Goal: Contribute content: Add original content to the website for others to see

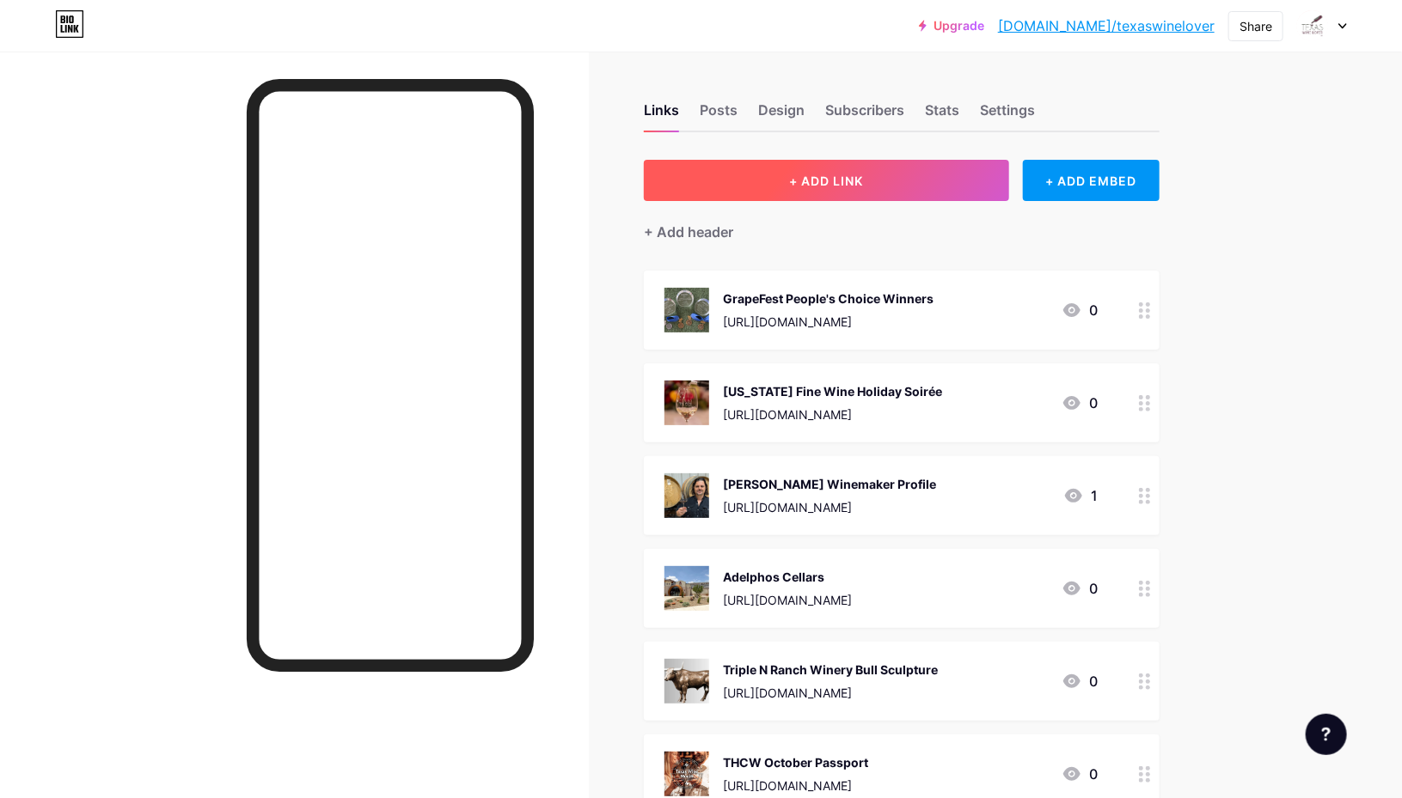
click at [801, 164] on button "+ ADD LINK" at bounding box center [826, 180] width 365 height 41
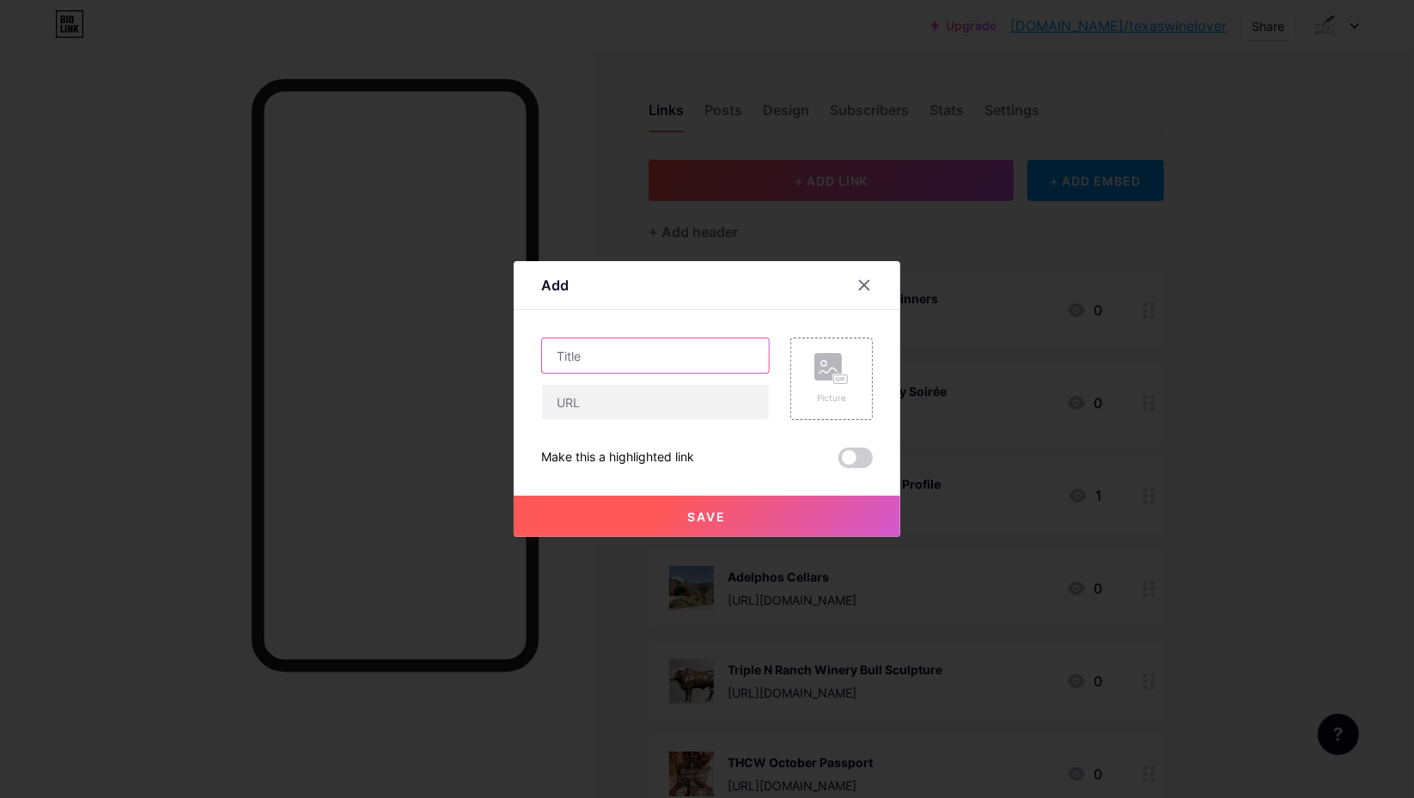
drag, startPoint x: 644, startPoint y: 353, endPoint x: 644, endPoint y: 339, distance: 13.7
click at [644, 352] on input "text" at bounding box center [655, 356] width 227 height 34
type input "[PERSON_NAME] Creek Winery"
click at [624, 400] on input "text" at bounding box center [655, 402] width 227 height 34
paste input "[URL][DOMAIN_NAME]"
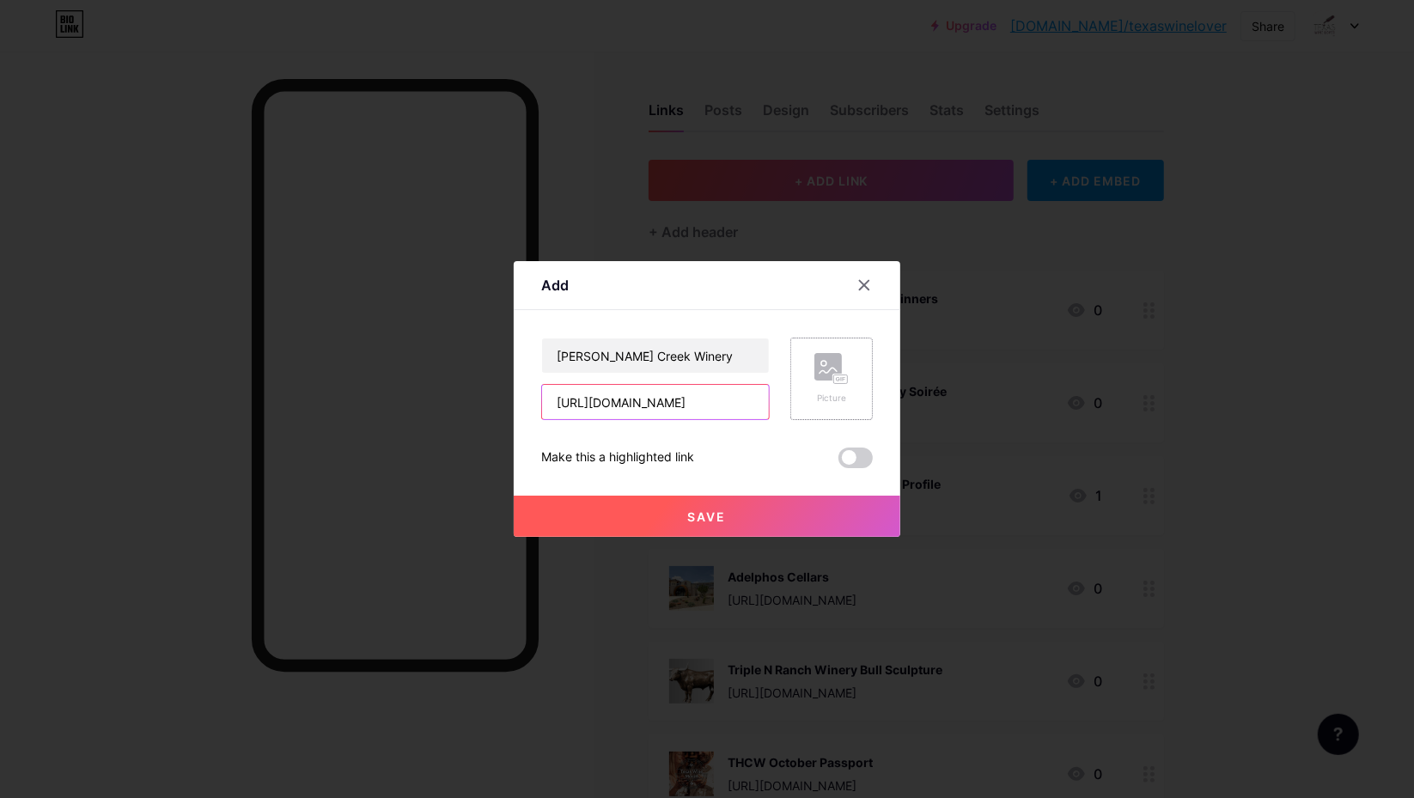
type input "[URL][DOMAIN_NAME]"
click at [825, 360] on rect at bounding box center [828, 366] width 27 height 27
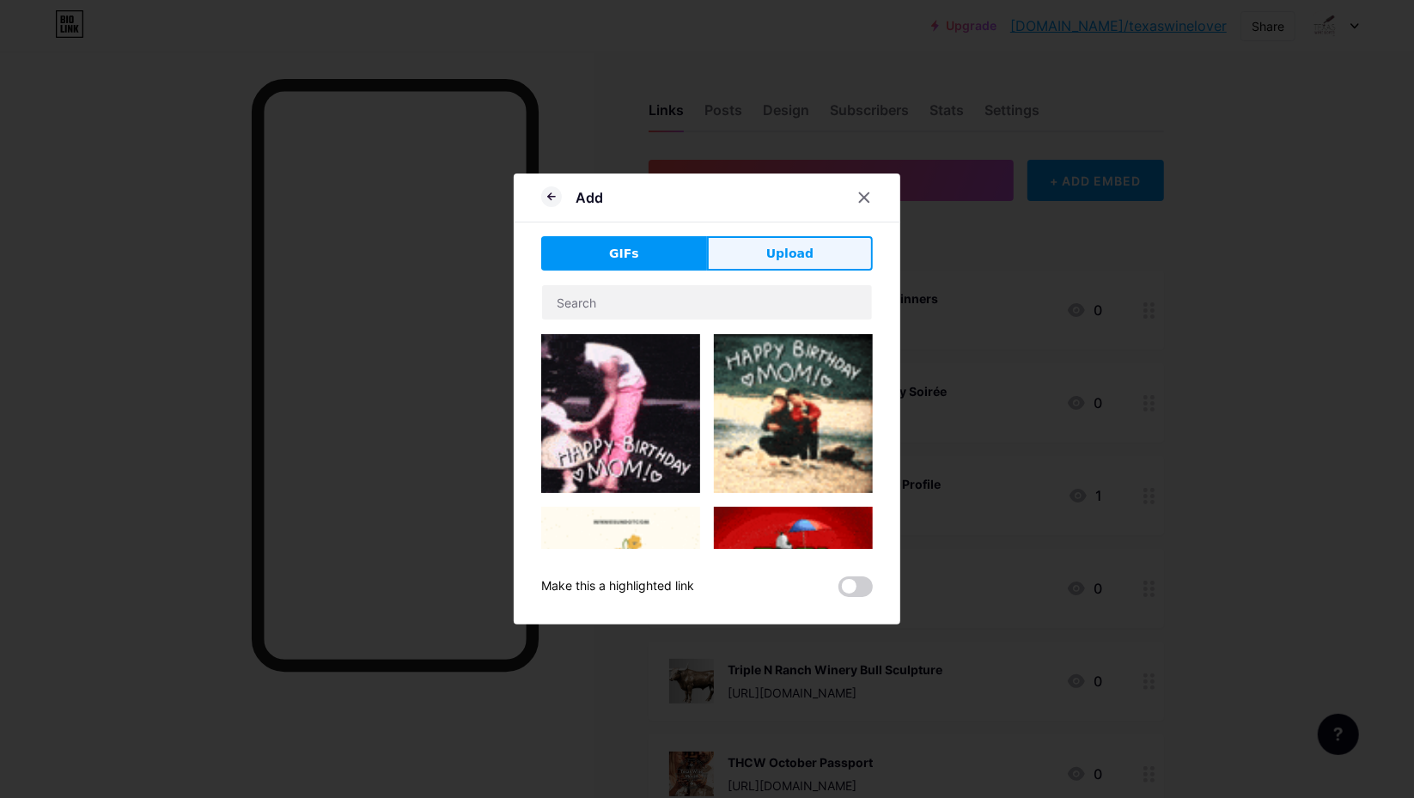
click at [785, 252] on span "Upload" at bounding box center [789, 254] width 47 height 18
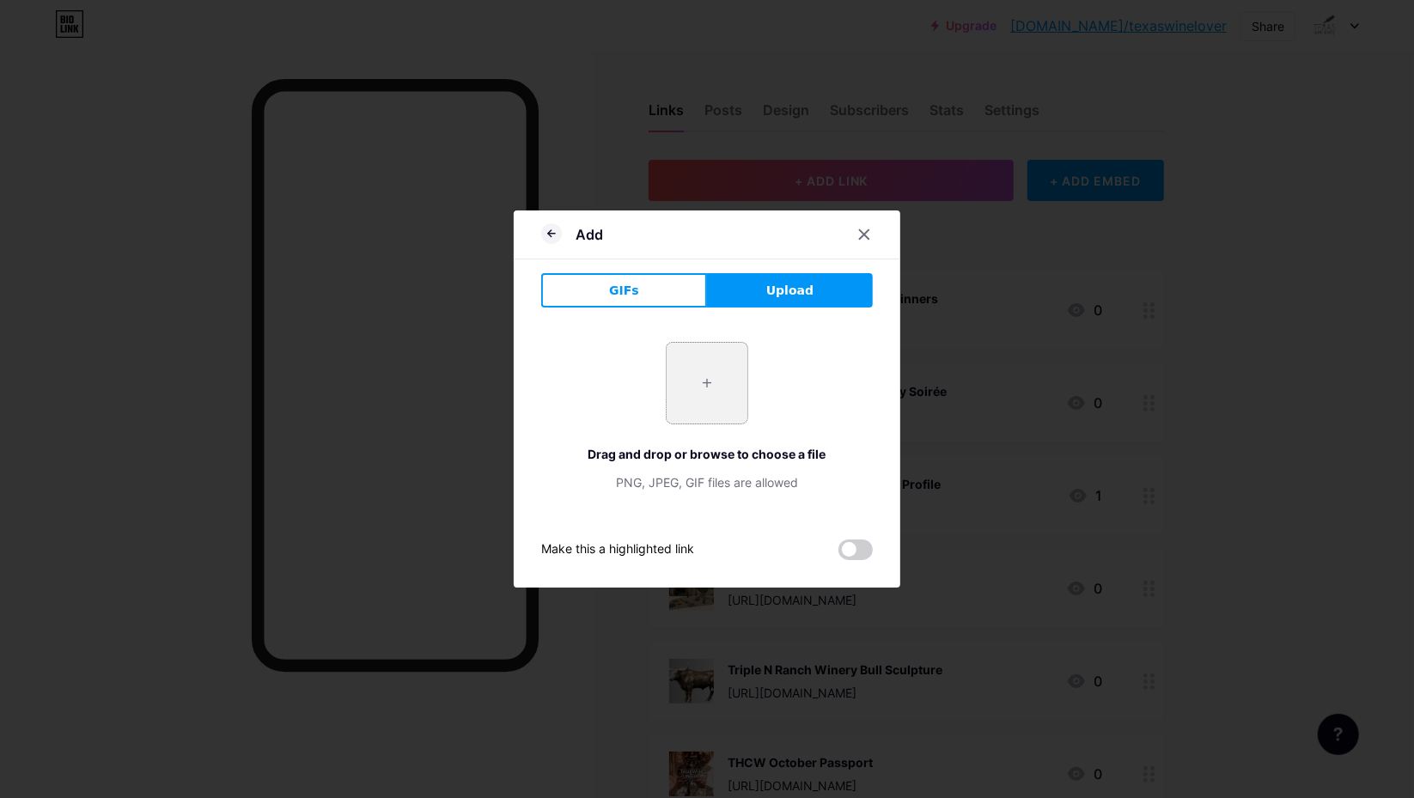
click at [715, 377] on input "file" at bounding box center [707, 383] width 81 height 81
type input "C:\fakepath\[PERSON_NAME] Creek Winery outside.webp"
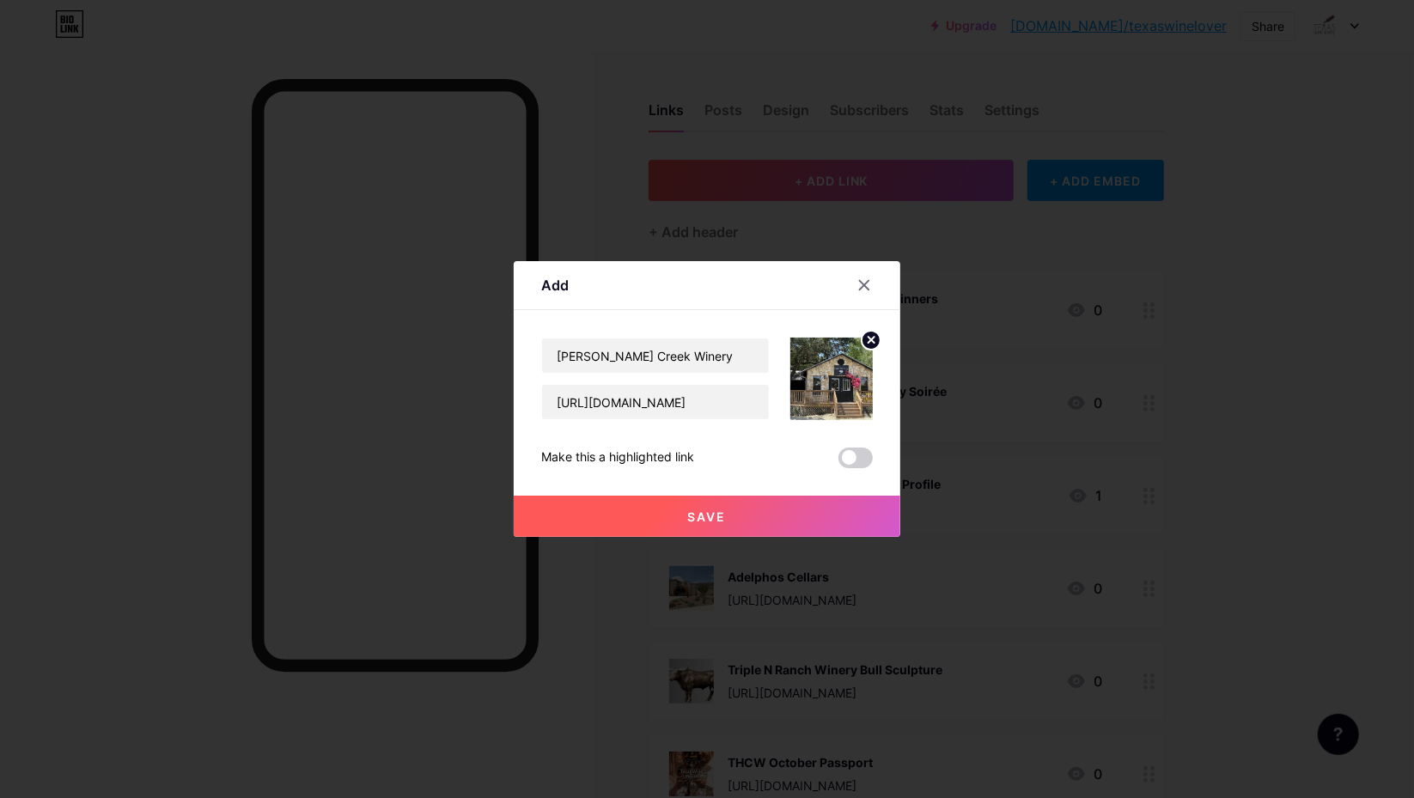
click at [859, 455] on span at bounding box center [856, 458] width 34 height 21
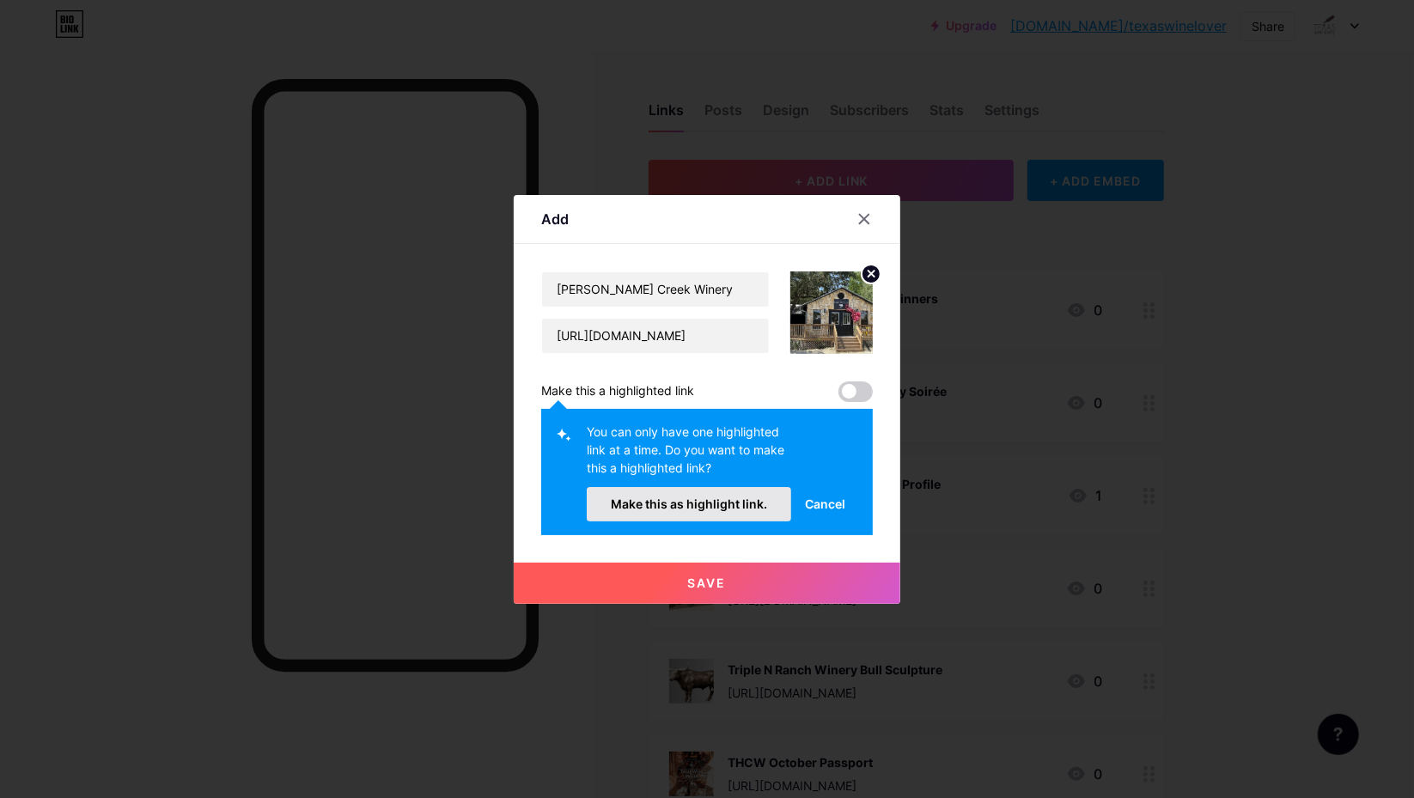
click at [740, 501] on span "Make this as highlight link." at bounding box center [689, 504] width 156 height 15
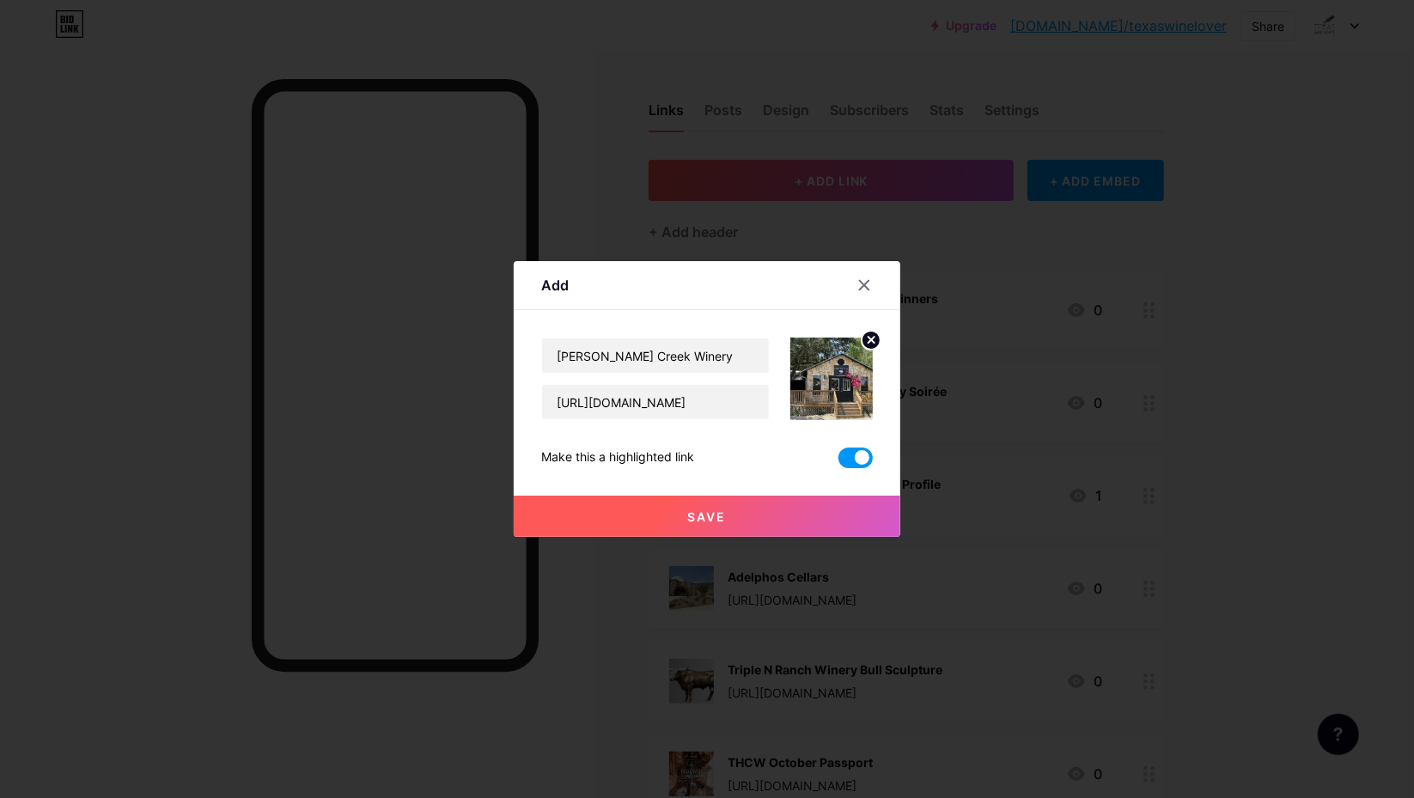
click at [696, 522] on span "Save" at bounding box center [707, 517] width 39 height 15
